Goal: Information Seeking & Learning: Learn about a topic

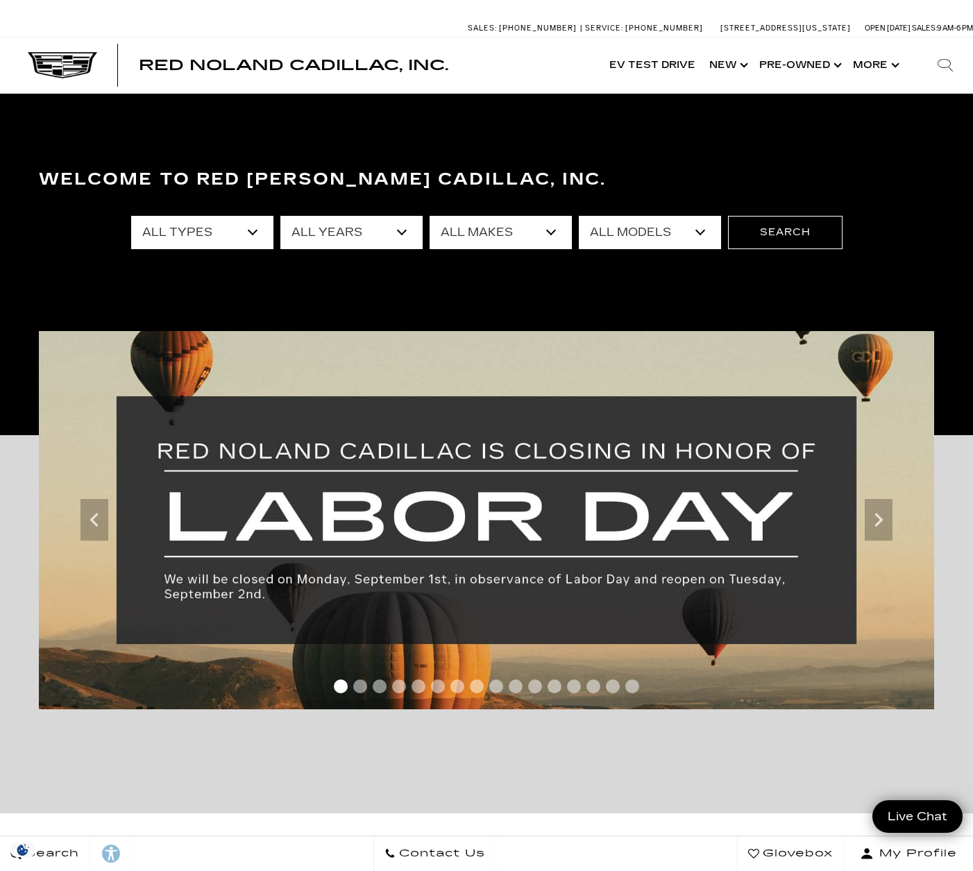
click at [600, 226] on select "All Models Colorado Corvette Grand Sport Crosstrek Crown Signia CT4 CT5 Durango…" at bounding box center [650, 232] width 142 height 33
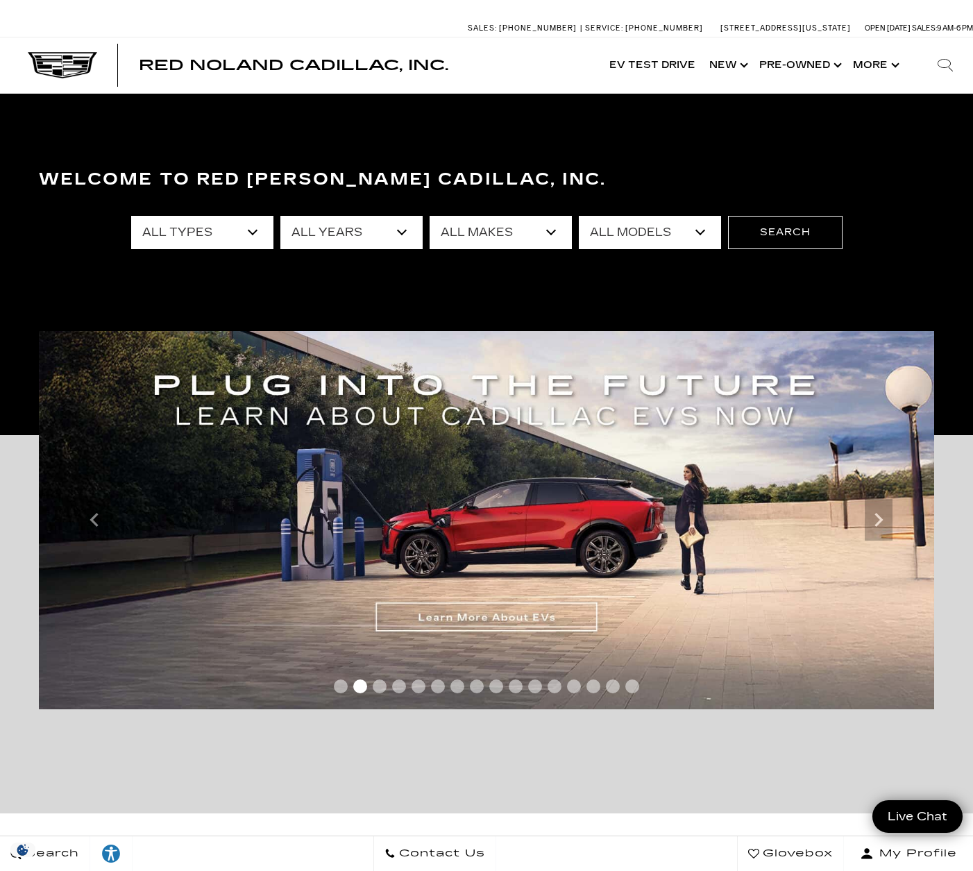
select select "LYRIQ"
click at [579, 216] on select "All Models Colorado Corvette Grand Sport Crosstrek Crown Signia CT4 CT5 Durango…" at bounding box center [650, 232] width 142 height 33
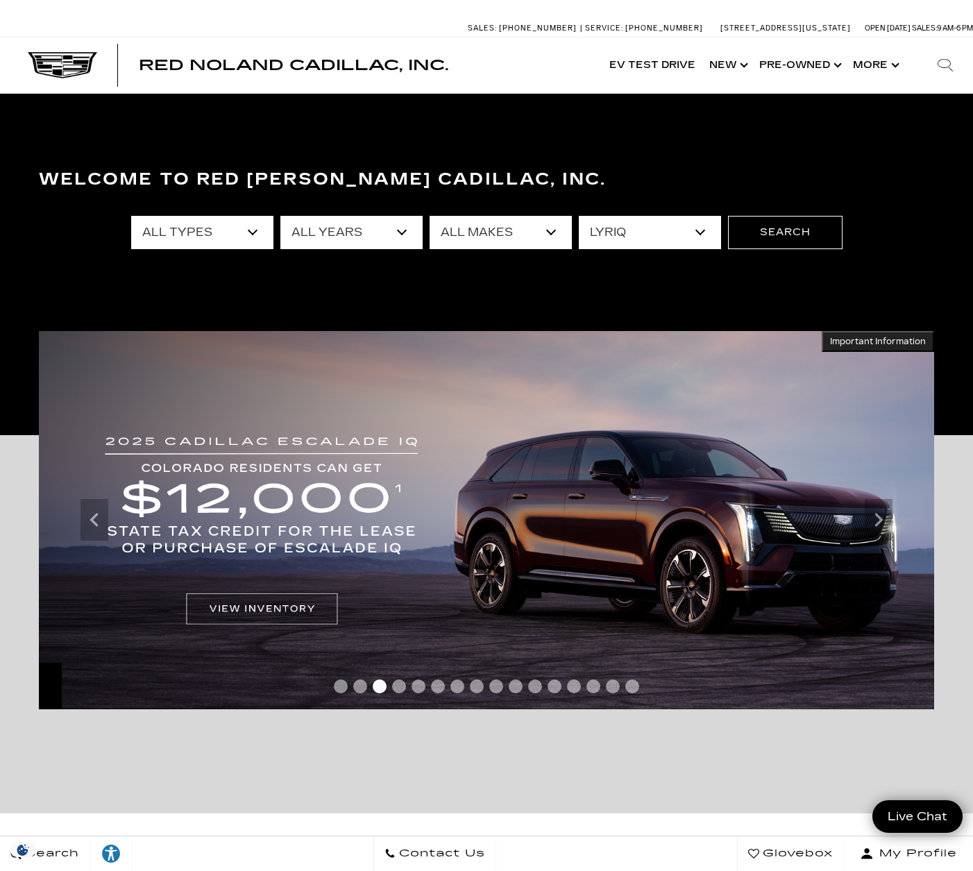
click at [164, 235] on select "All Types New Demo" at bounding box center [202, 232] width 142 height 33
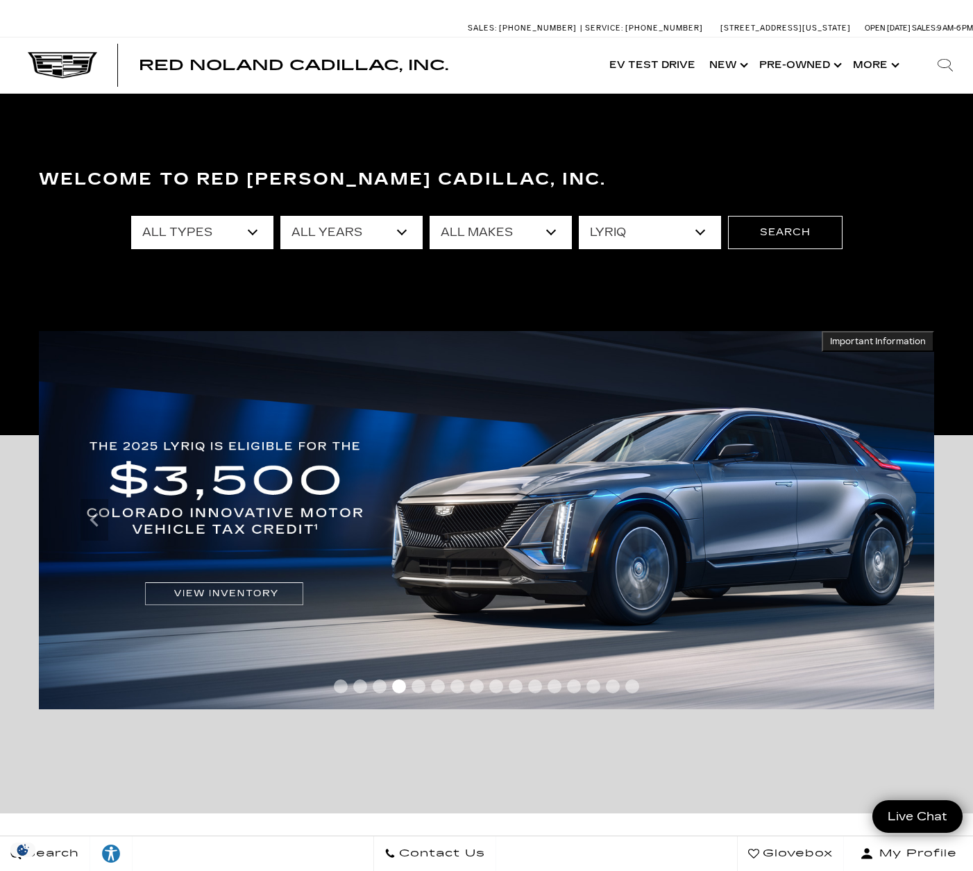
select select "New"
click at [131, 216] on select "All Types New Demo" at bounding box center [202, 232] width 142 height 33
click at [788, 235] on button "Search" at bounding box center [785, 232] width 115 height 33
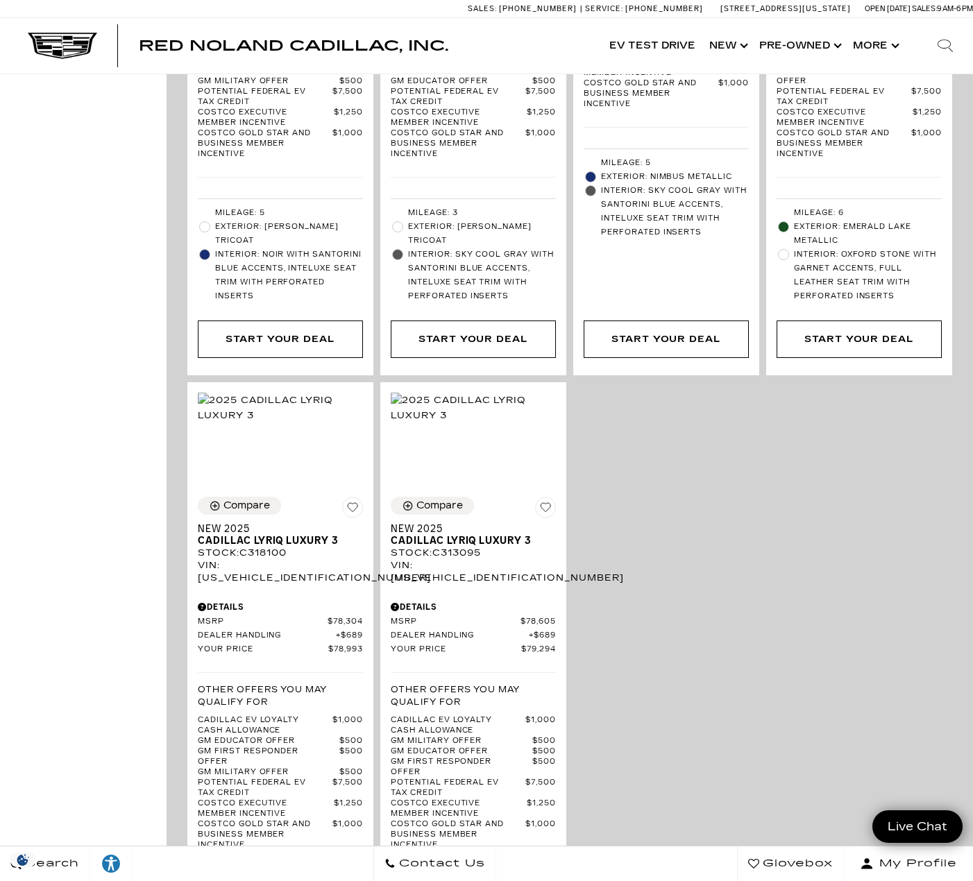
scroll to position [3817, 0]
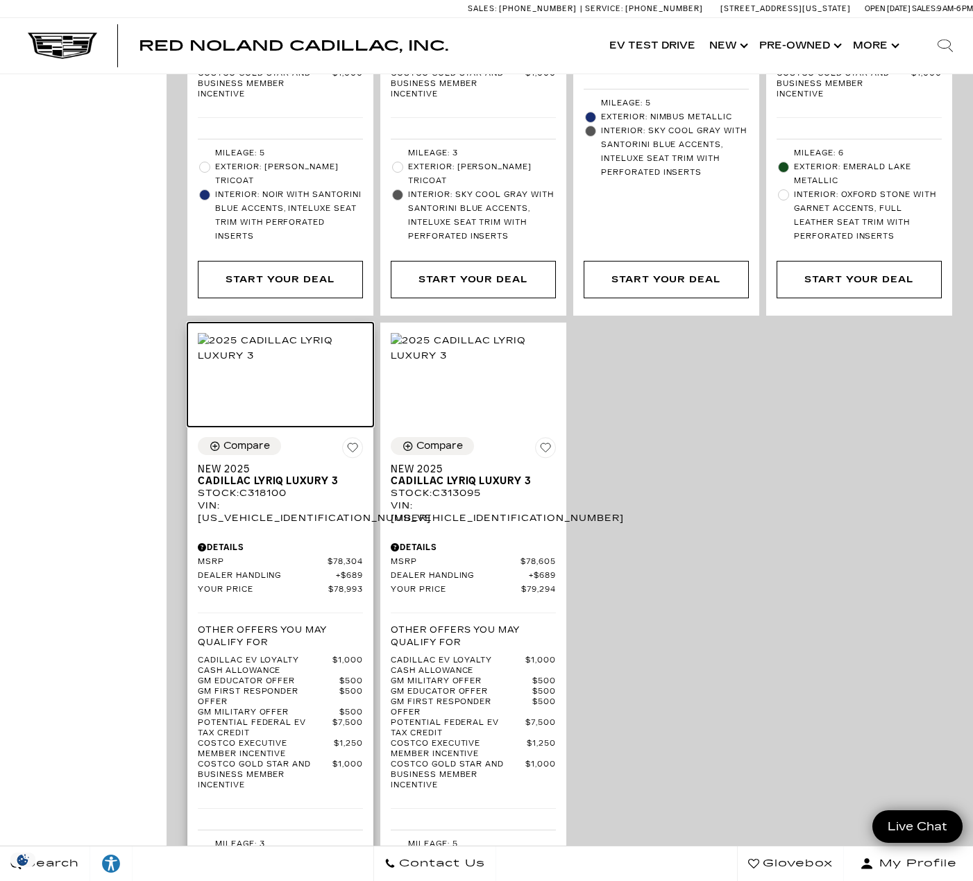
click at [273, 333] on img at bounding box center [280, 348] width 165 height 31
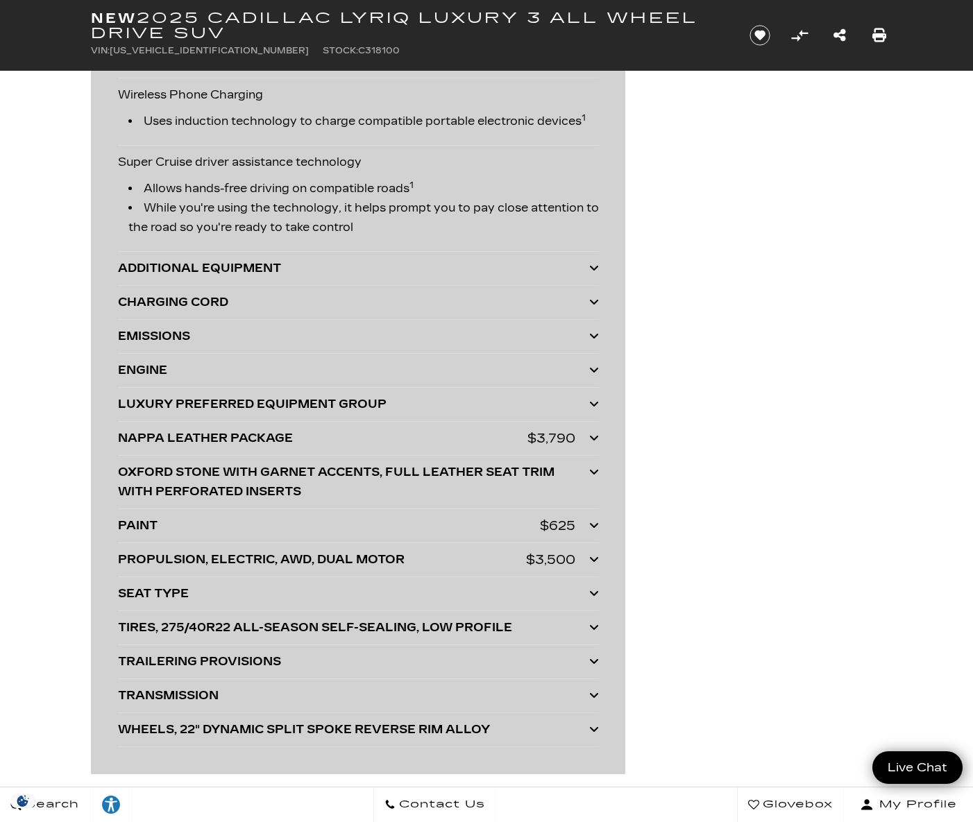
scroll to position [3586, 0]
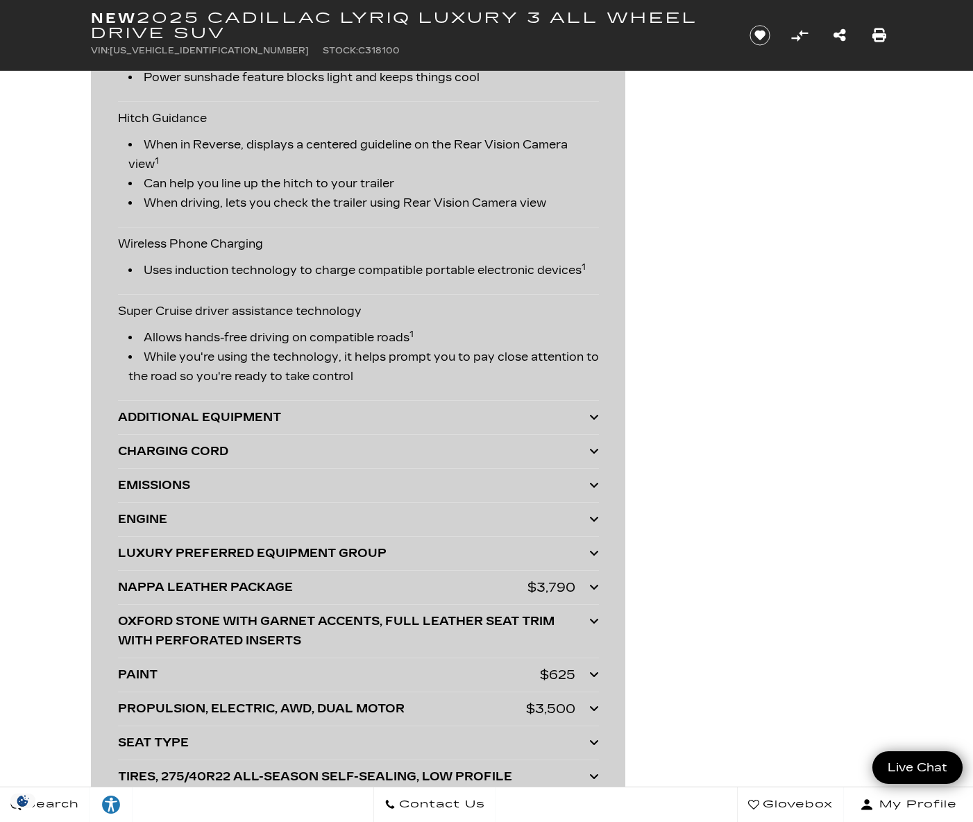
click at [525, 422] on div "ADDITIONAL EQUIPMENT" at bounding box center [353, 417] width 471 height 19
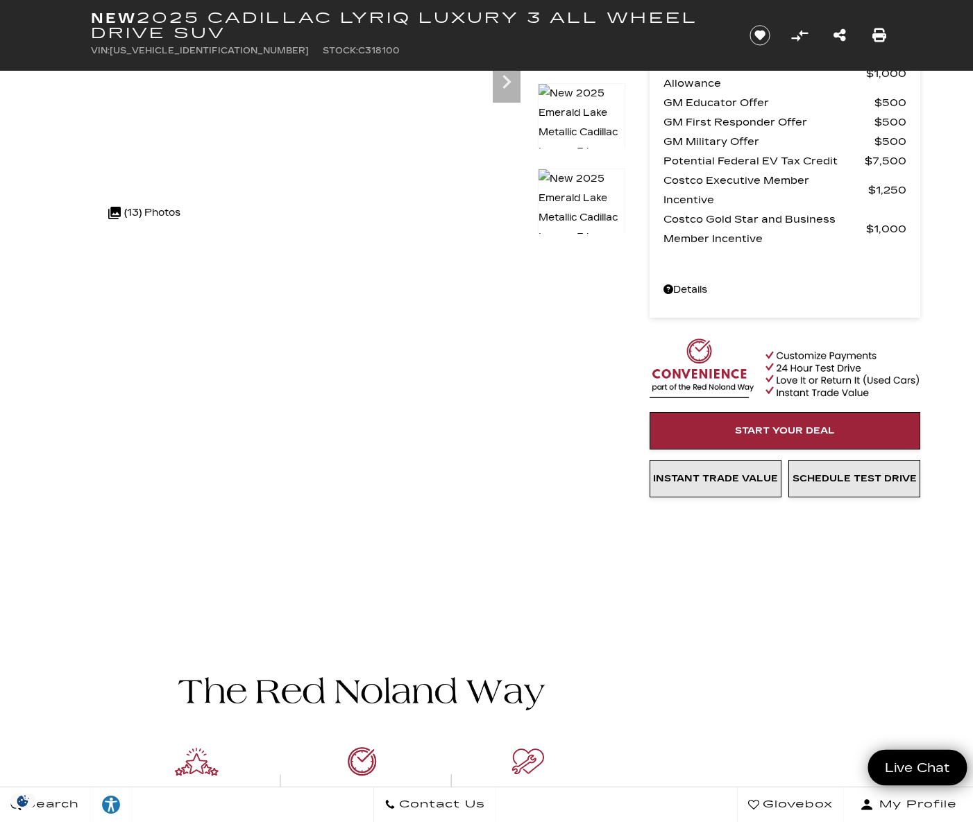
scroll to position [0, 0]
